Goal: Navigation & Orientation: Find specific page/section

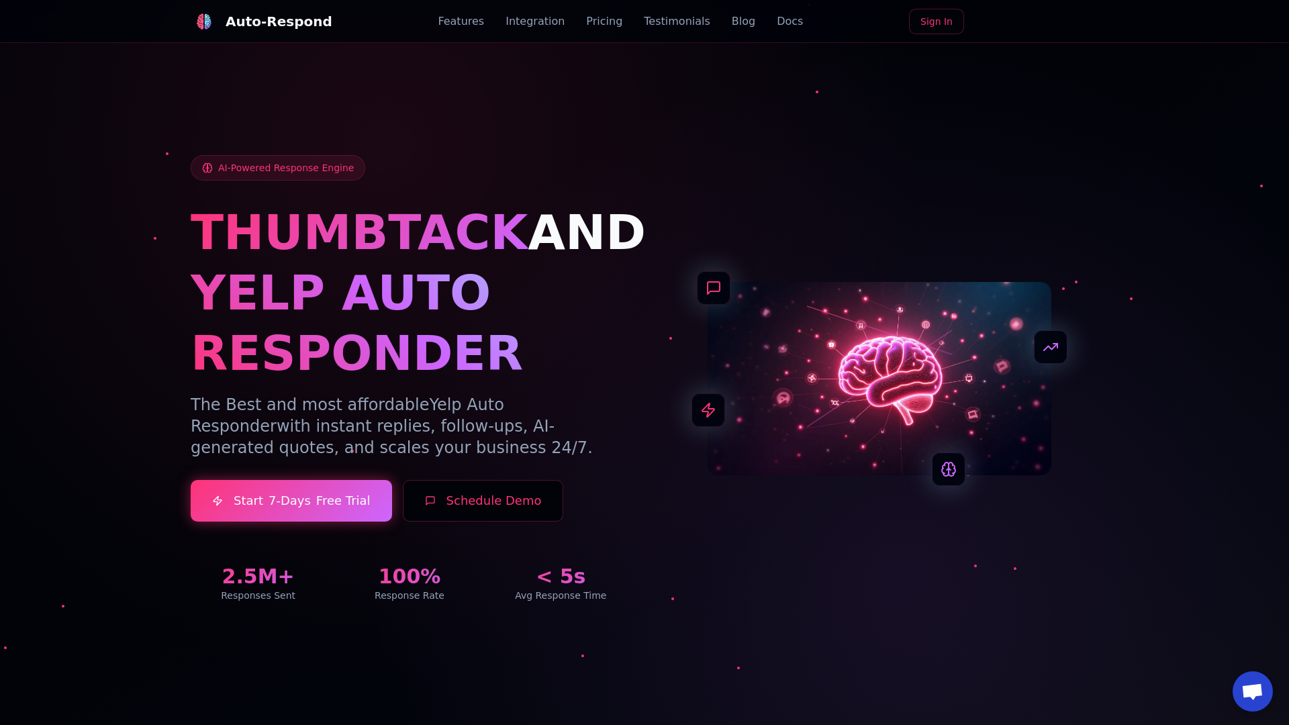
click at [732, 21] on link "Blog" at bounding box center [743, 21] width 23 height 16
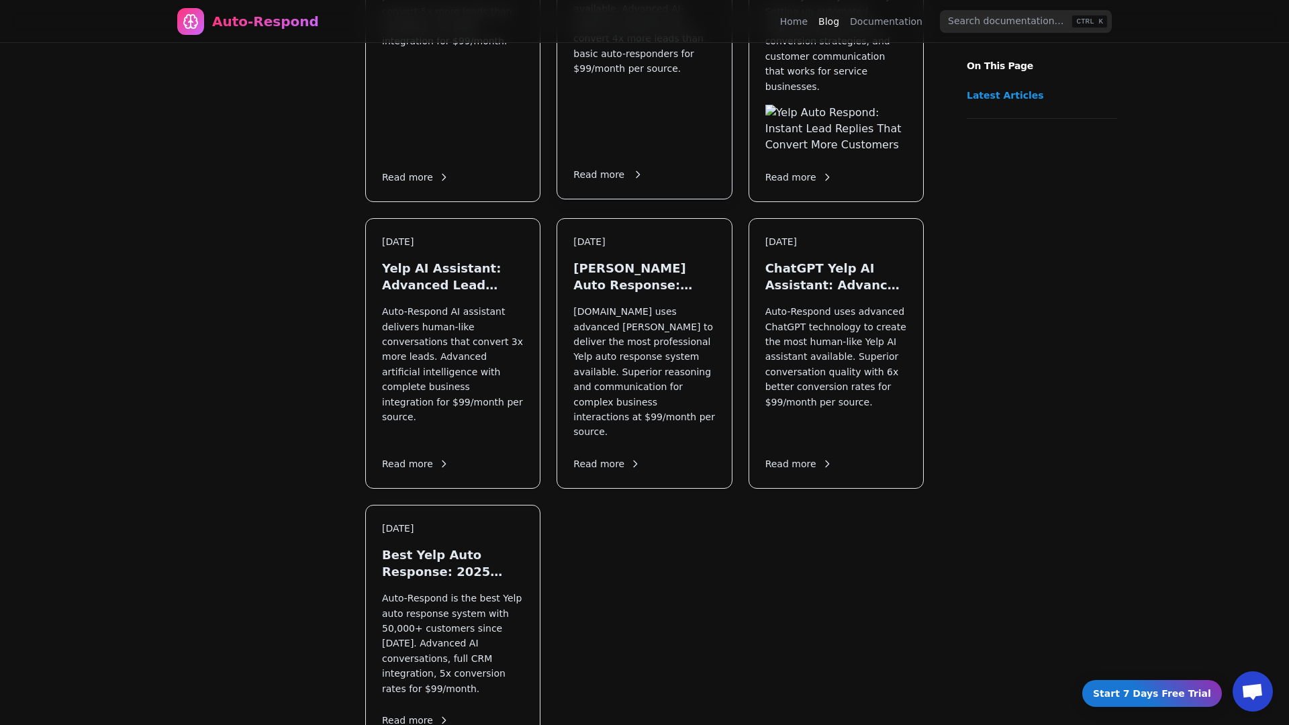
scroll to position [1606, 0]
